Goal: Check status

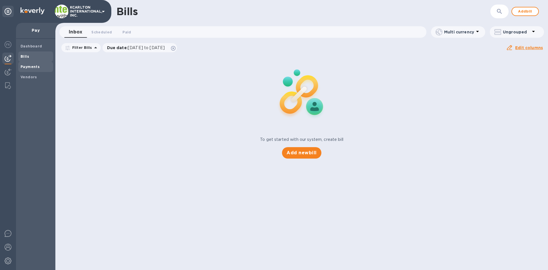
click at [35, 66] on b "Payments" at bounding box center [30, 67] width 19 height 4
